Goal: Task Accomplishment & Management: Complete application form

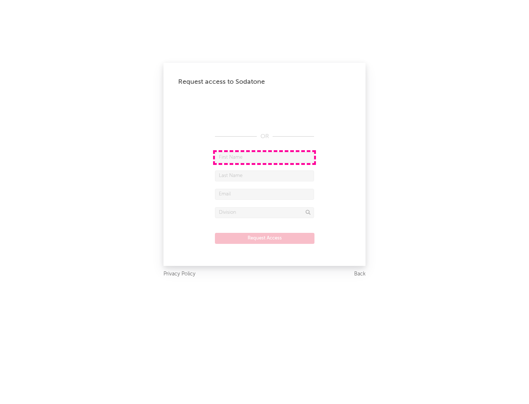
click at [265, 157] on input "text" at bounding box center [264, 157] width 99 height 11
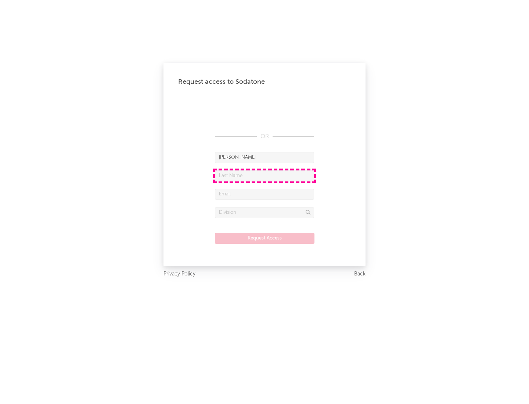
type input "[PERSON_NAME]"
click at [265, 176] on input "text" at bounding box center [264, 176] width 99 height 11
type input "[PERSON_NAME]"
click at [265, 194] on input "text" at bounding box center [264, 194] width 99 height 11
type input "[EMAIL_ADDRESS][DOMAIN_NAME]"
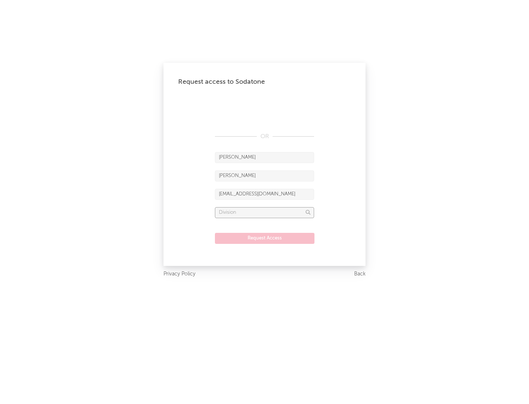
click at [265, 212] on input "text" at bounding box center [264, 212] width 99 height 11
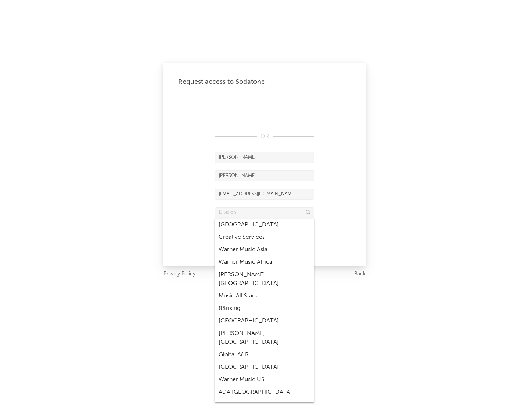
click at [265, 290] on div "Music All Stars" at bounding box center [264, 296] width 99 height 12
type input "Music All Stars"
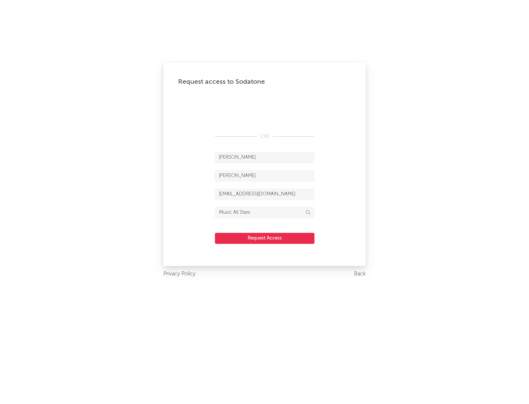
click at [265, 238] on button "Request Access" at bounding box center [265, 238] width 100 height 11
